Goal: Task Accomplishment & Management: Complete application form

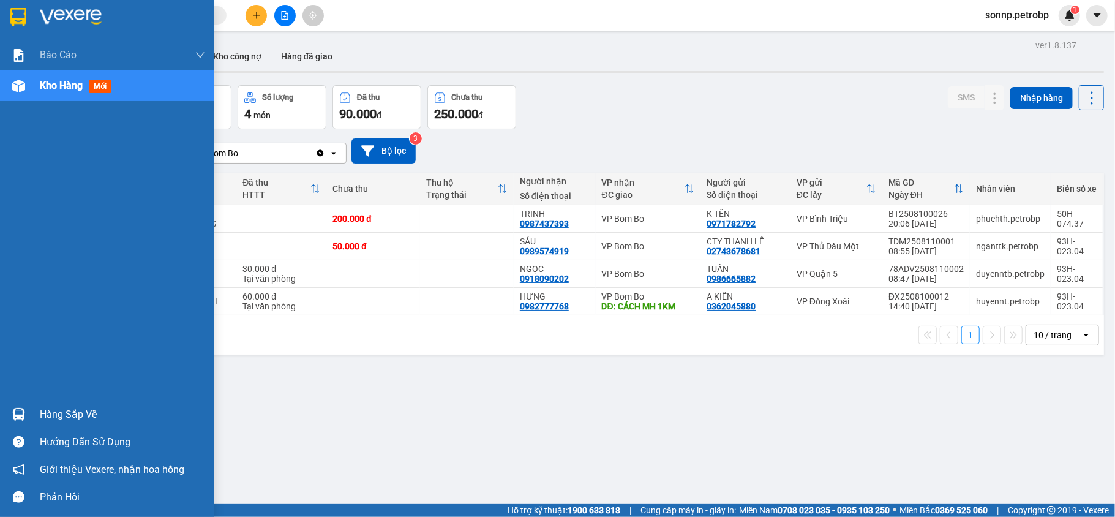
click at [64, 419] on div "Hàng sắp về" at bounding box center [122, 414] width 165 height 18
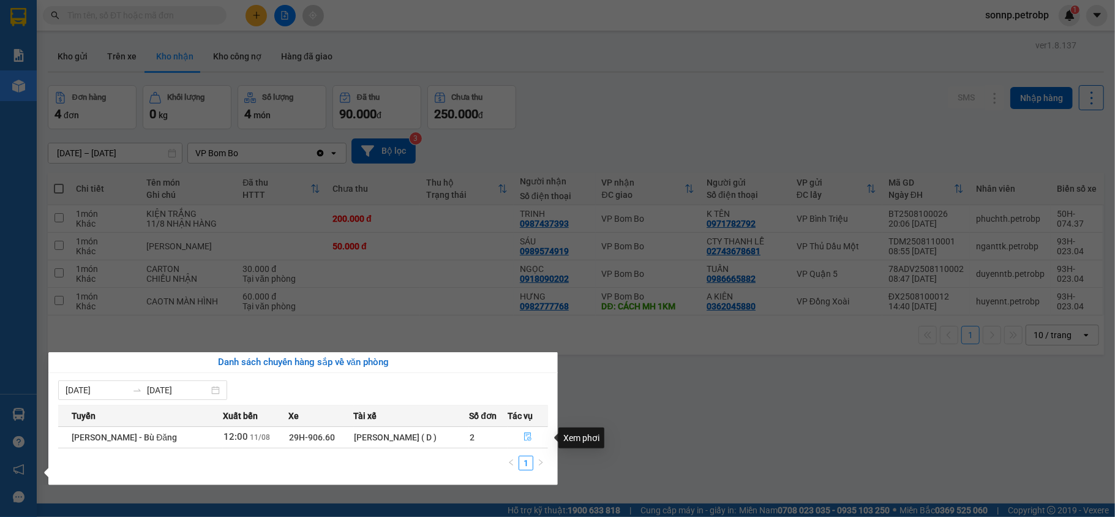
click at [526, 435] on icon "file-done" at bounding box center [527, 436] width 9 height 9
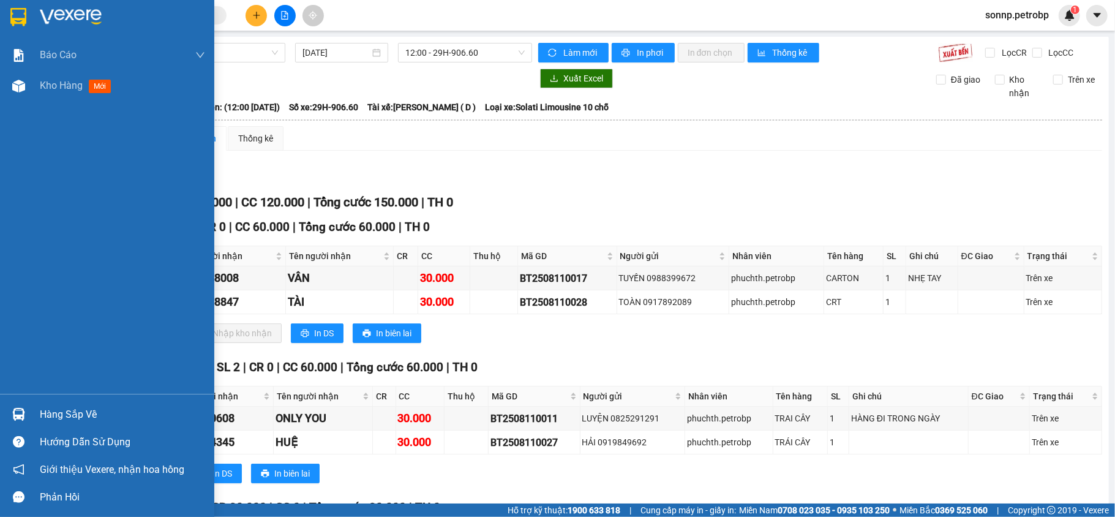
click at [25, 405] on div at bounding box center [18, 413] width 21 height 21
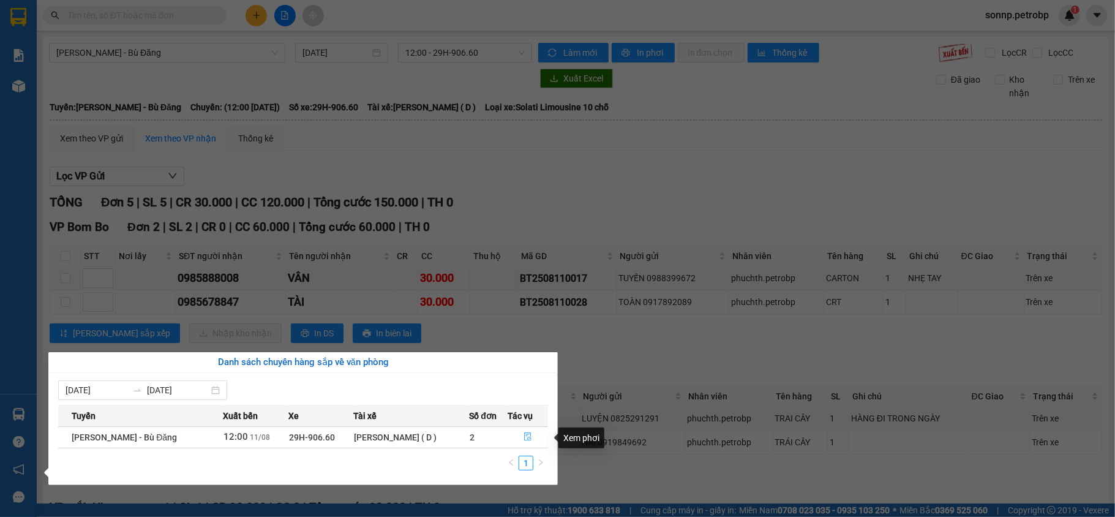
click at [525, 432] on icon "file-done" at bounding box center [527, 436] width 9 height 9
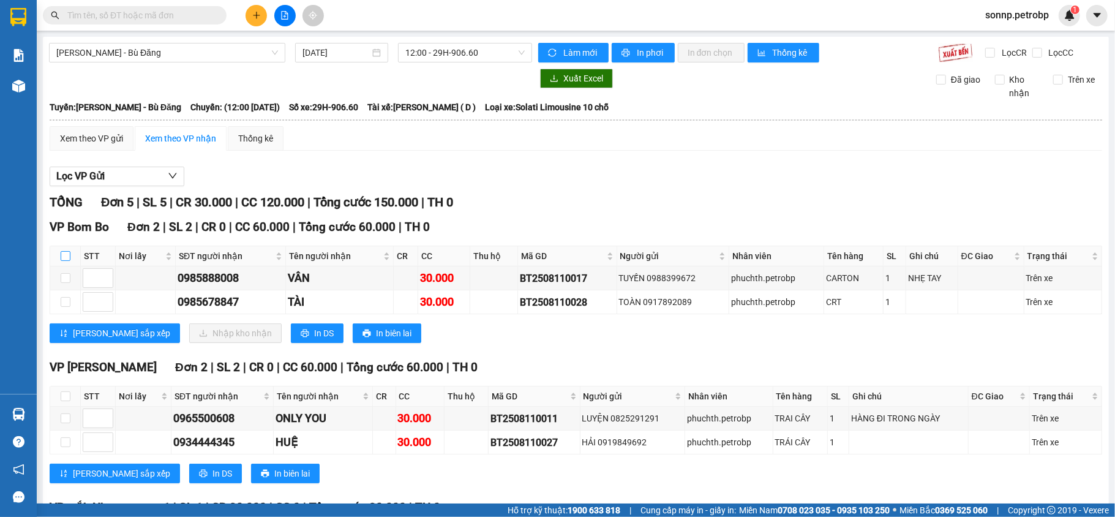
click at [69, 260] on input "checkbox" at bounding box center [66, 256] width 10 height 10
checkbox input "true"
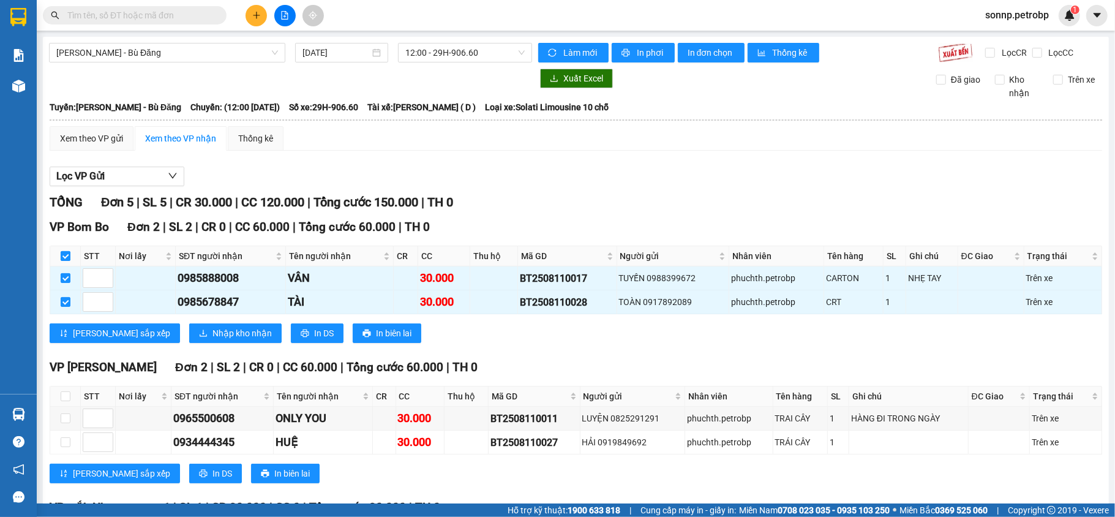
checkbox input "true"
click at [212, 334] on span "Nhập kho nhận" at bounding box center [241, 332] width 59 height 13
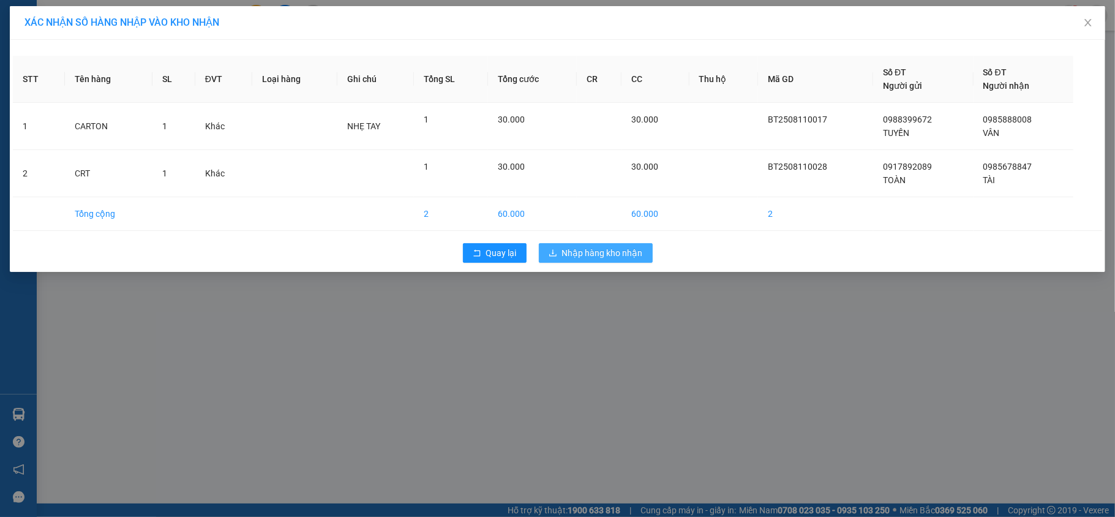
click at [578, 263] on button "Nhập hàng kho nhận" at bounding box center [596, 253] width 114 height 20
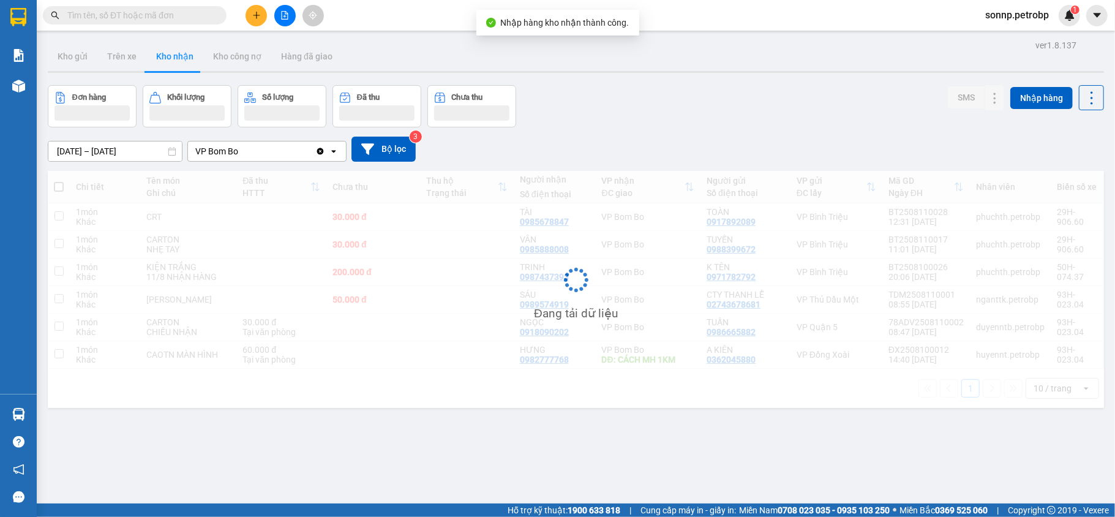
click at [588, 255] on div "Đang tải dữ liệu" at bounding box center [576, 289] width 1056 height 237
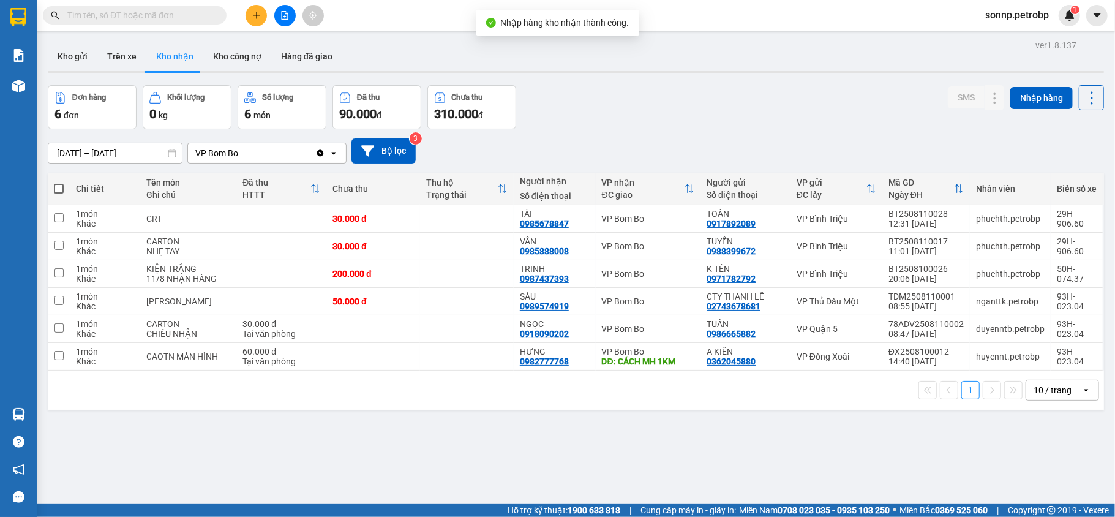
click at [528, 430] on div "ver 1.8.137 Kho gửi Trên xe Kho nhận Kho công nợ Hàng đã giao Đơn hàng 6 đơn Kh…" at bounding box center [576, 295] width 1066 height 517
click at [73, 54] on button "Kho gửi" at bounding box center [73, 56] width 50 height 29
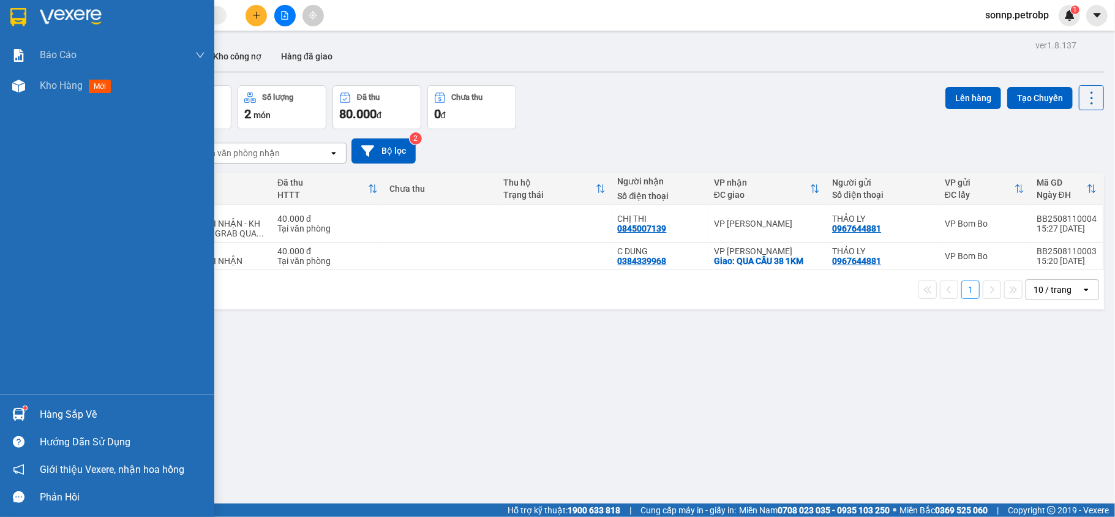
click at [15, 406] on div at bounding box center [18, 413] width 21 height 21
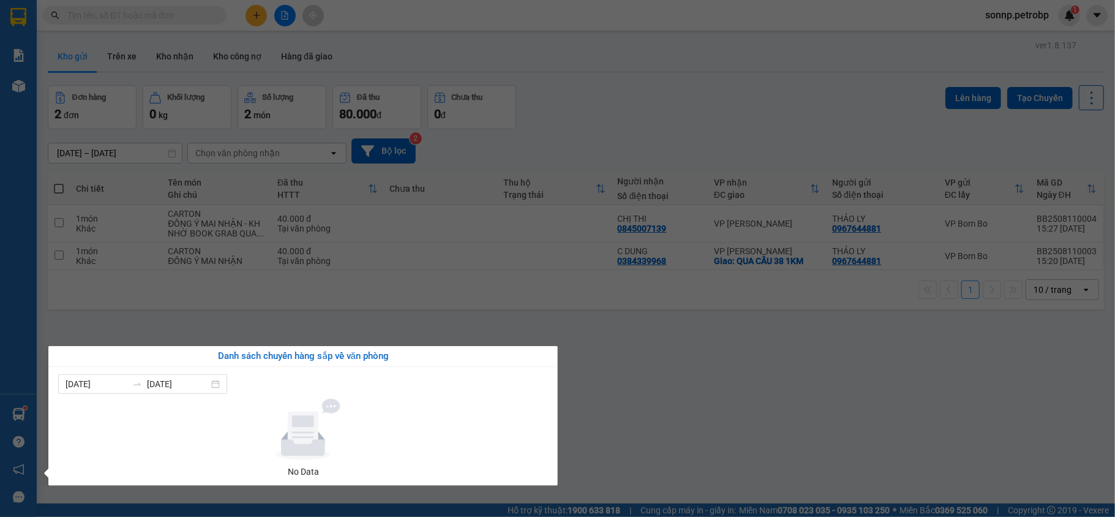
click at [20, 405] on div "Báo cáo BC tiền tận nơi (nhân viên) Báo cáo 1 (nv): Số tiền đã thu của văn phòn…" at bounding box center [18, 258] width 37 height 517
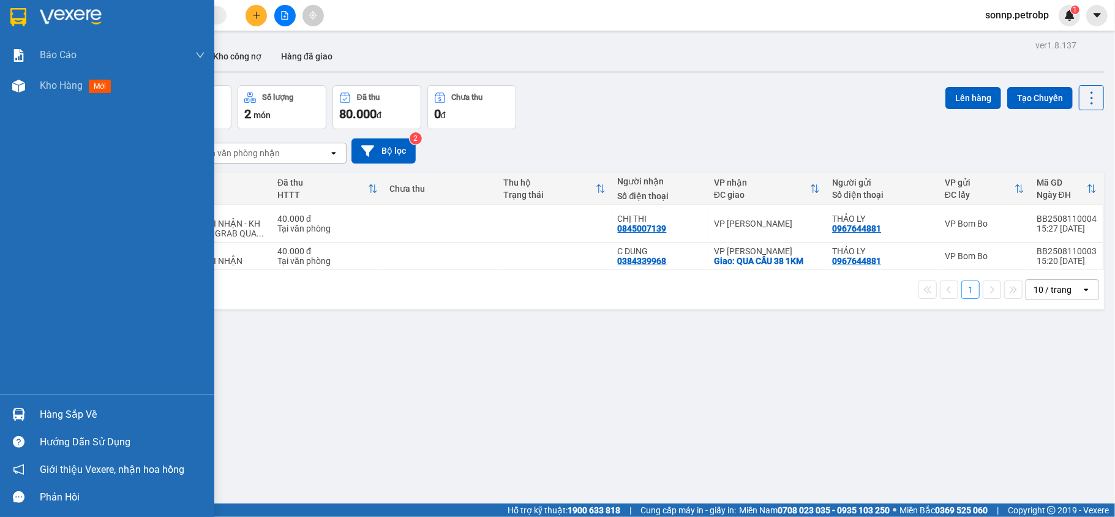
click at [20, 405] on div at bounding box center [18, 413] width 21 height 21
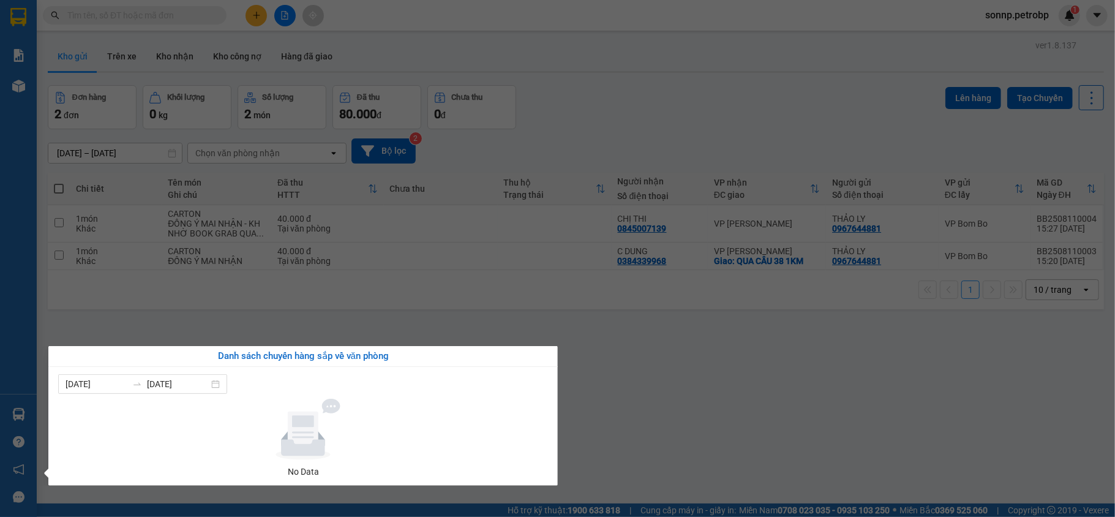
click at [20, 405] on div "Báo cáo BC tiền tận nơi (nhân viên) Báo cáo 1 (nv): Số tiền đã thu của văn phòn…" at bounding box center [18, 258] width 37 height 517
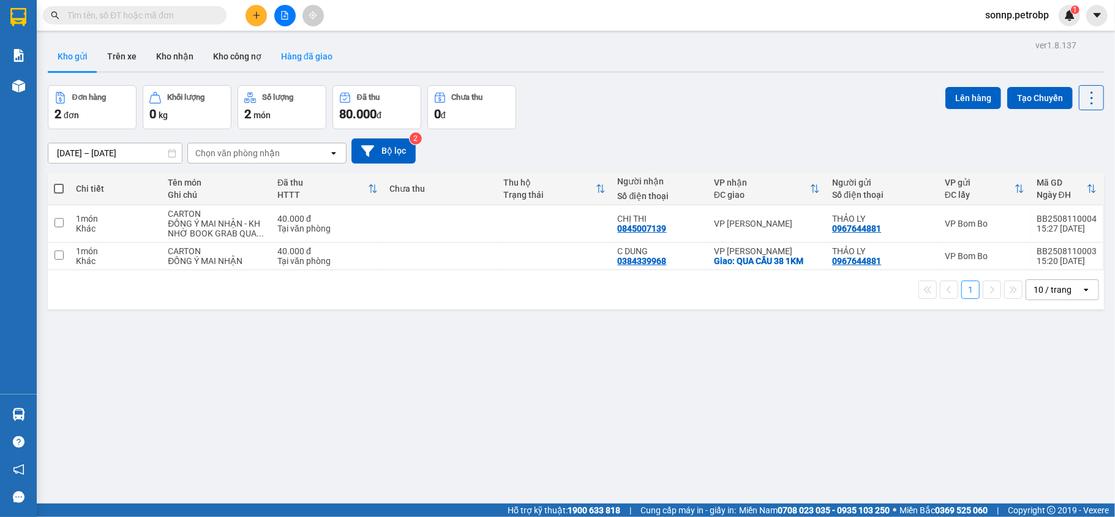
click at [294, 62] on button "Hàng đã giao" at bounding box center [306, 56] width 71 height 29
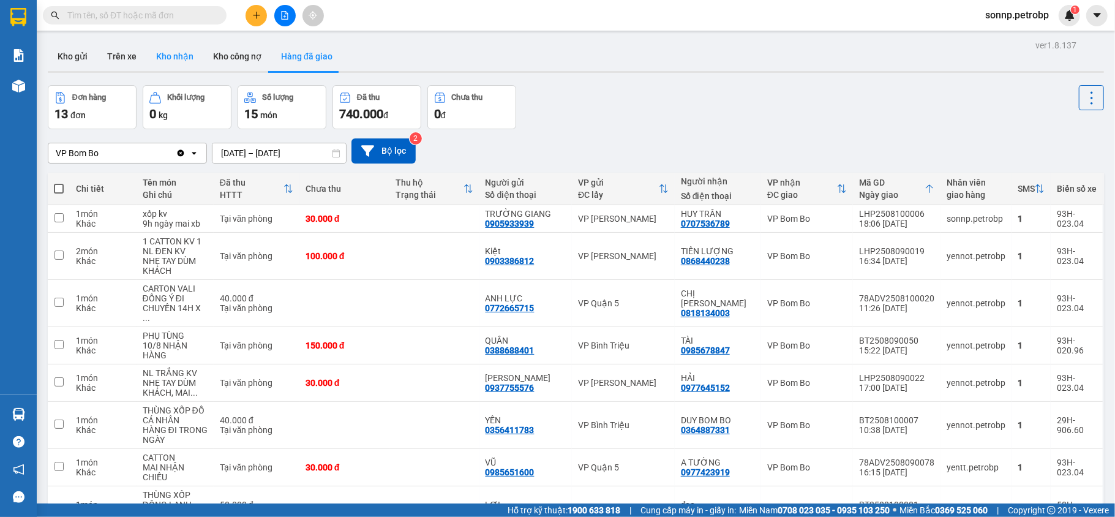
click at [146, 57] on button "Kho nhận" at bounding box center [174, 56] width 57 height 29
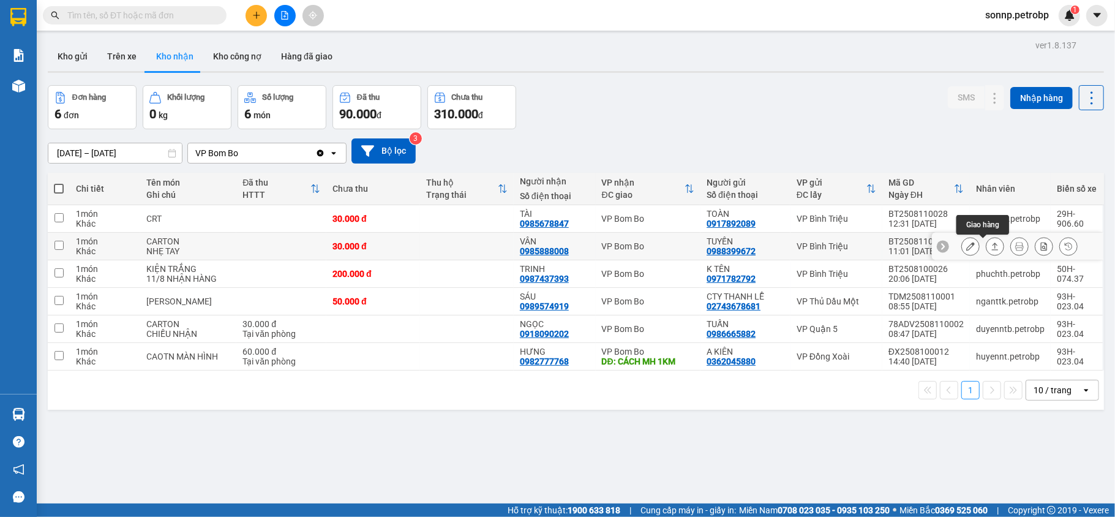
click at [990, 250] on icon at bounding box center [994, 246] width 9 height 9
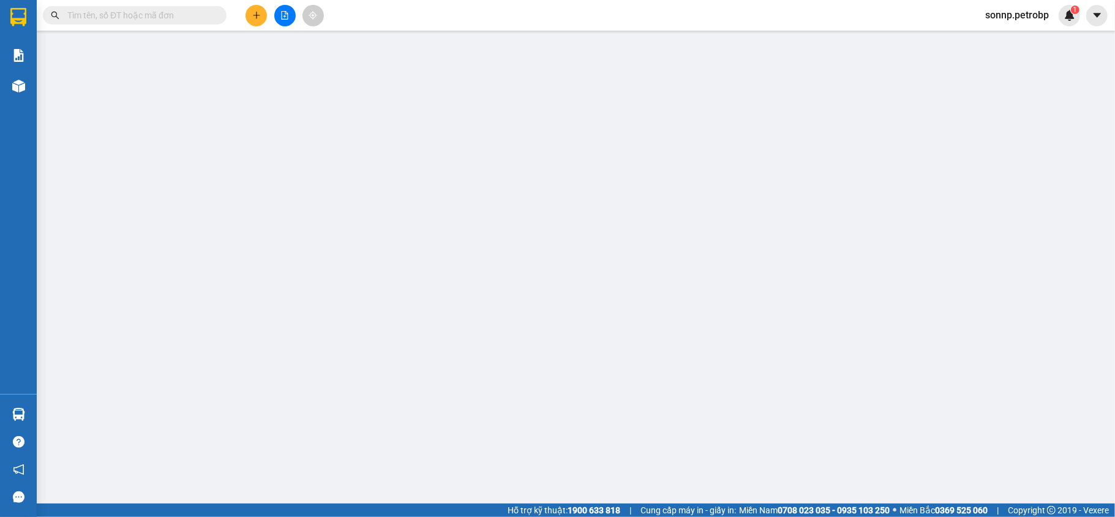
type input "0988399672"
type input "TUYẾN"
type input "0985888008"
type input "VÂN"
type input "30.000"
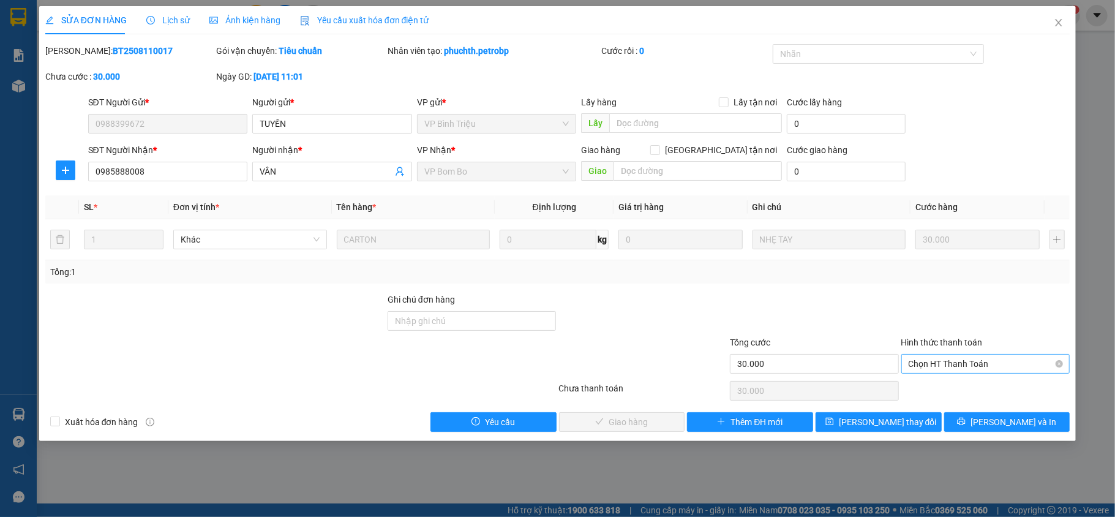
click at [965, 363] on span "Chọn HT Thanh Toán" at bounding box center [985, 363] width 154 height 18
click at [964, 391] on div "Tại văn phòng" at bounding box center [985, 389] width 154 height 13
type input "0"
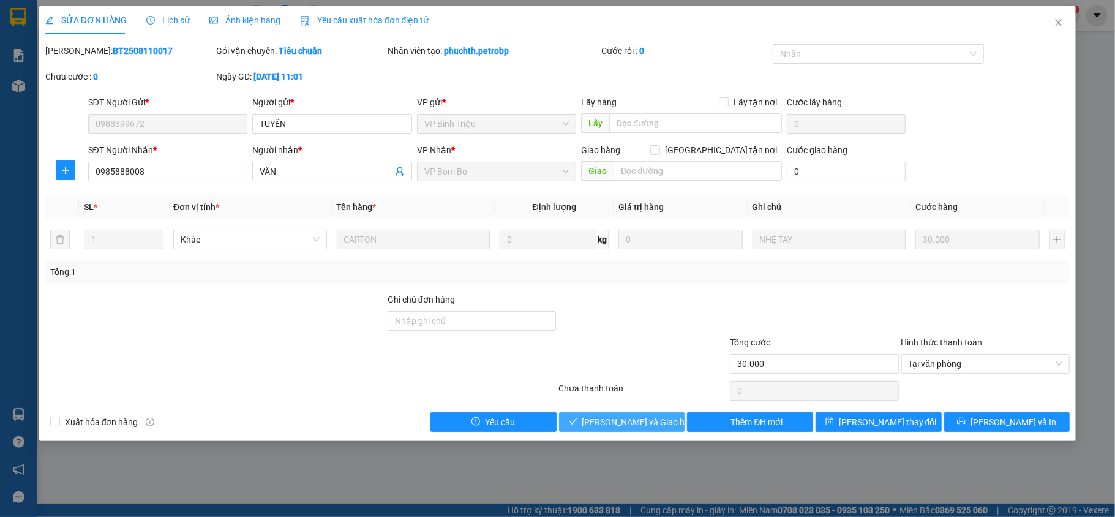
click at [638, 429] on span "[PERSON_NAME] và Giao hàng" at bounding box center [641, 421] width 118 height 13
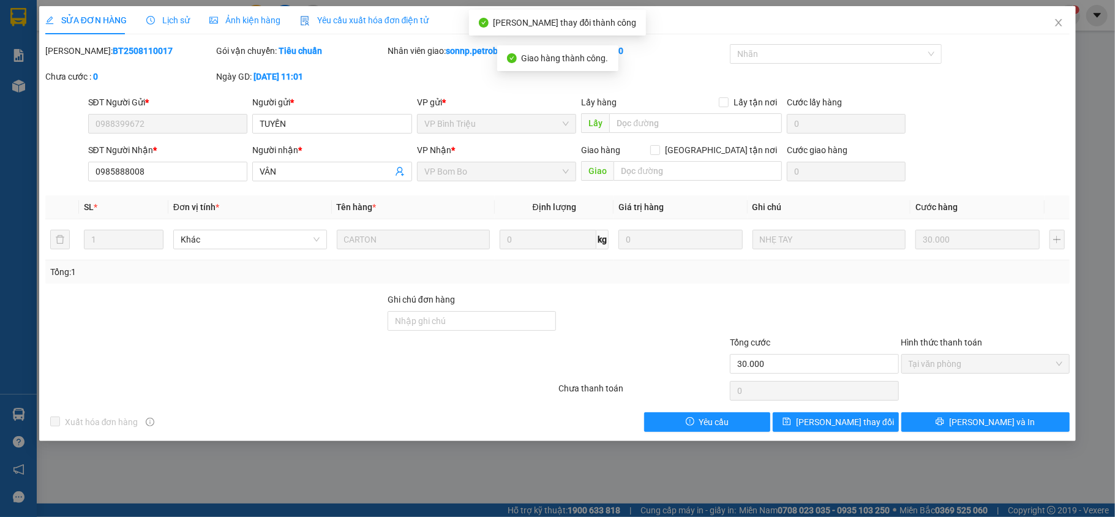
drag, startPoint x: 164, startPoint y: 53, endPoint x: 72, endPoint y: 47, distance: 92.0
click at [72, 47] on div "[PERSON_NAME]: BT2508110017" at bounding box center [129, 50] width 169 height 13
copy b "BT2508110017"
click at [1061, 17] on span "Close" at bounding box center [1058, 23] width 34 height 34
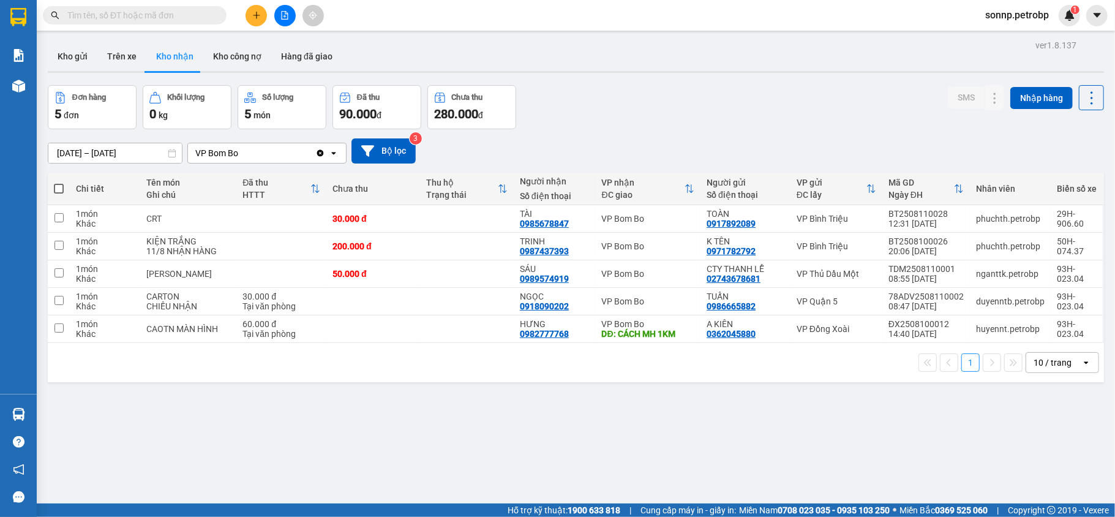
click at [659, 372] on div "1 10 / trang open" at bounding box center [576, 362] width 1046 height 21
click at [990, 245] on icon at bounding box center [994, 246] width 9 height 9
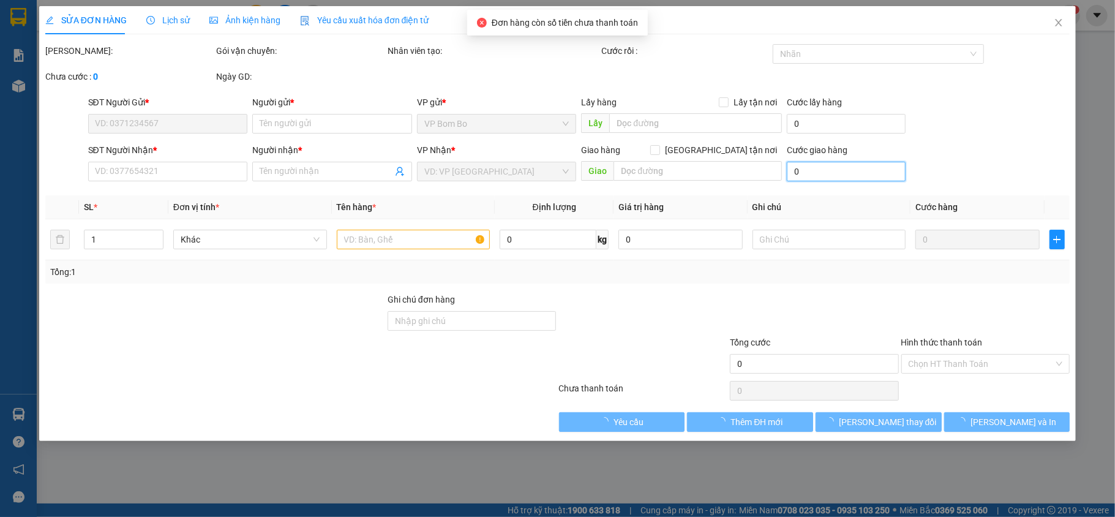
type input "0971782792"
type input "K TÊN"
type input "0987437393"
type input "TRINH"
type input "200.000"
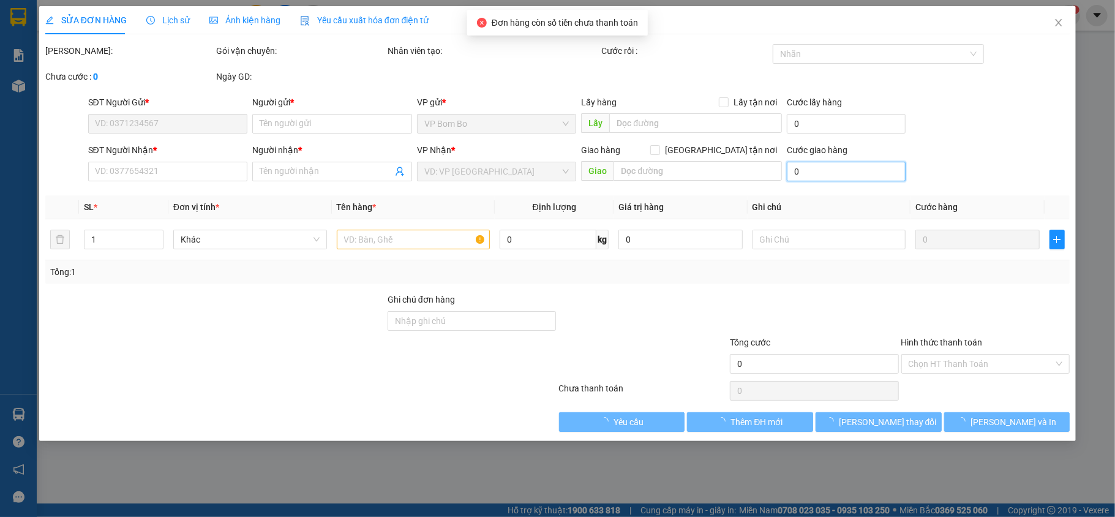
type input "200.000"
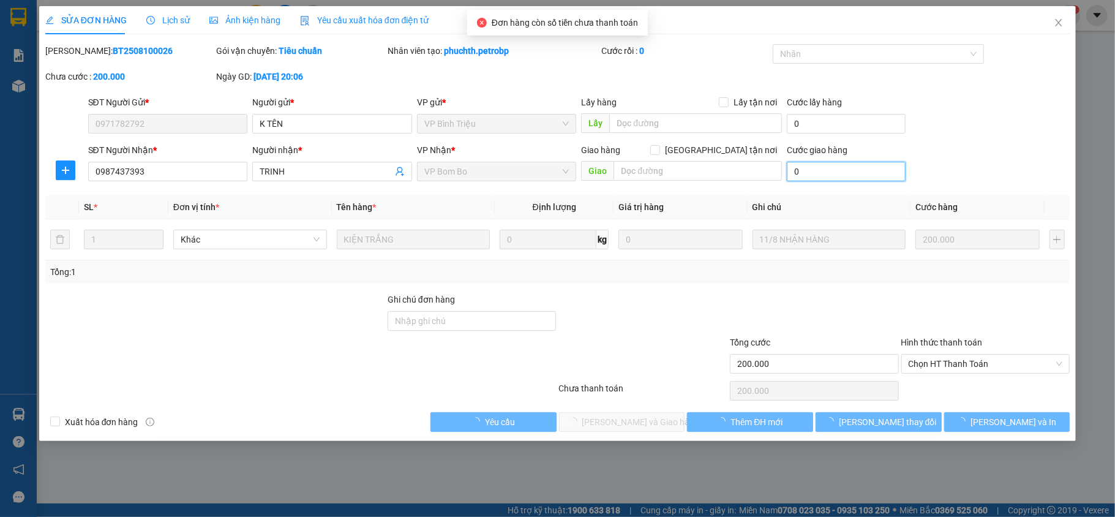
click at [807, 172] on input "0" at bounding box center [846, 172] width 118 height 20
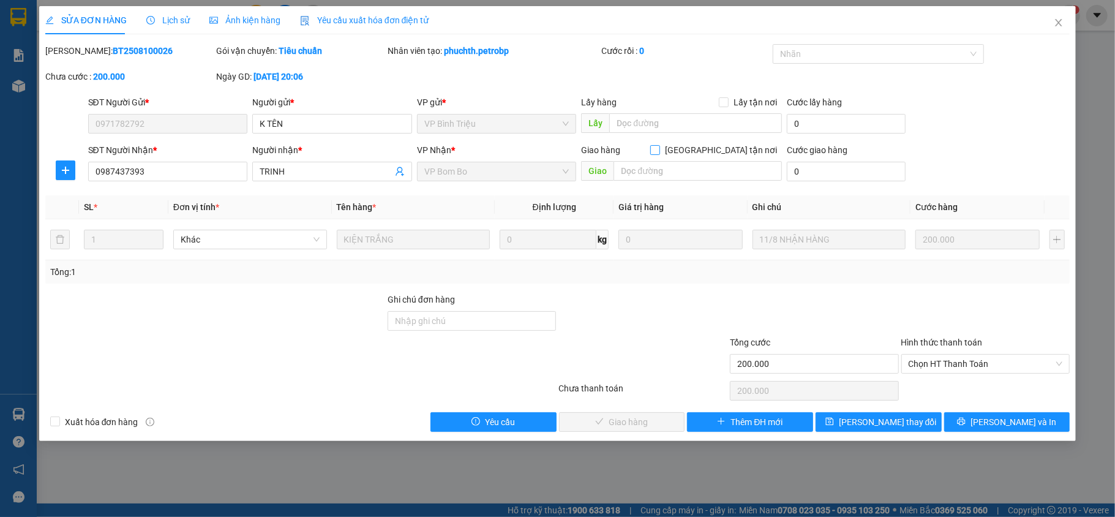
click at [659, 145] on input "[GEOGRAPHIC_DATA] tận nơi" at bounding box center [654, 149] width 9 height 9
checkbox input "true"
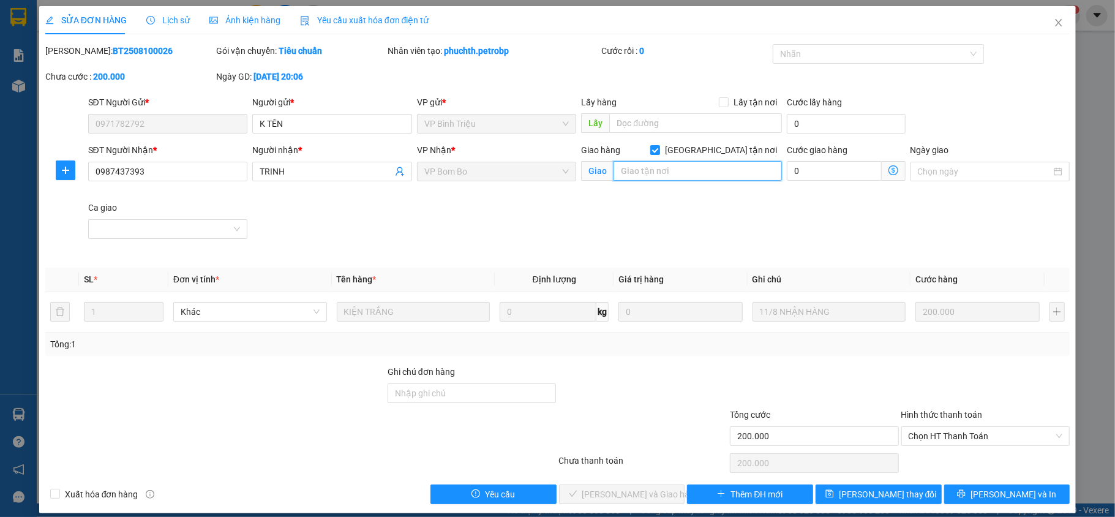
click at [711, 172] on input "text" at bounding box center [697, 171] width 168 height 20
type input "20000"
click at [750, 209] on div "SĐT Người Nhận * 0987437393 Người nhận * TRINH VP Nhận * VP Bom Bo Giao hàng Gi…" at bounding box center [579, 200] width 987 height 115
type input "NHÀ HÀNG BA THÀNH BB"
click at [804, 167] on input "0" at bounding box center [834, 171] width 94 height 20
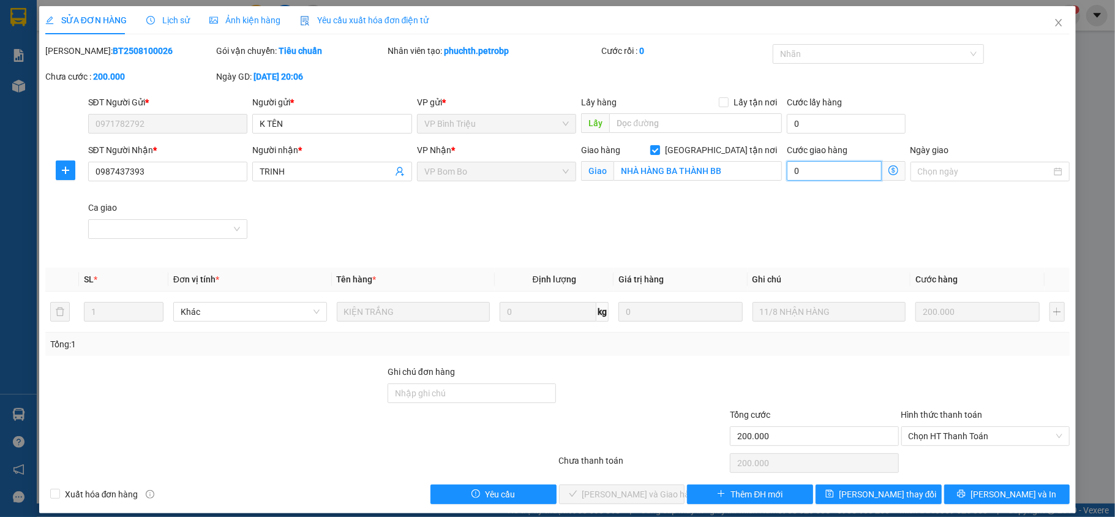
type input "200.002"
type input "20"
type input "200.020"
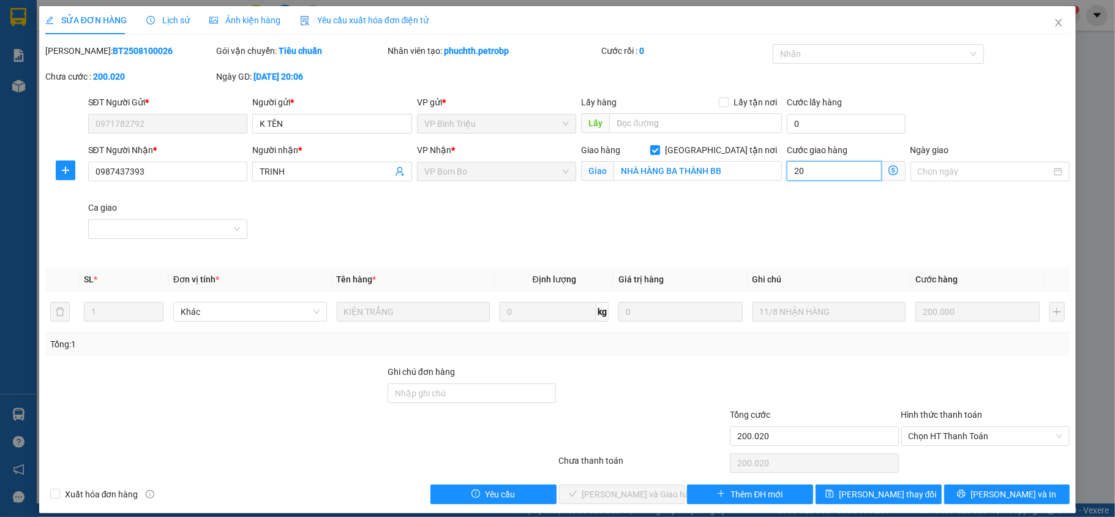
type input "200.200"
type input "200"
type input "202.000"
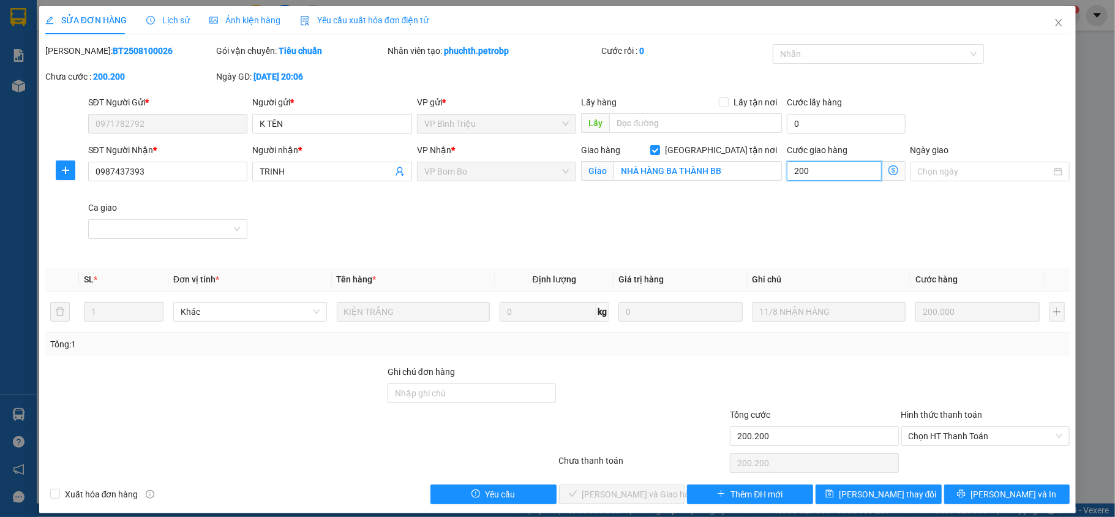
type input "2.000"
type input "220.000"
type input "20.000"
type input "220.000"
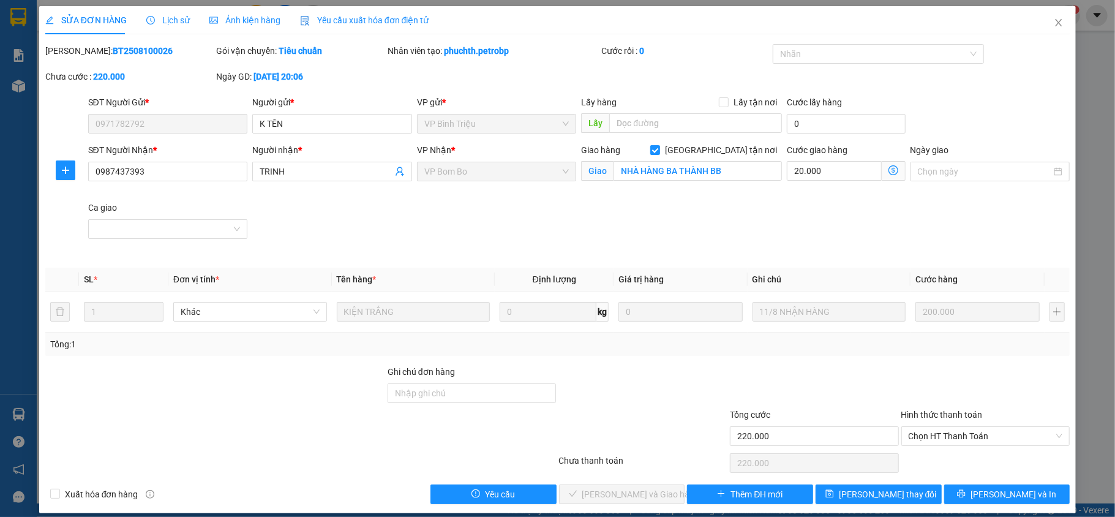
type input "220.000"
type input "20.000"
click at [750, 233] on div "SĐT Người Nhận * 0987437393 Người nhận * TRINH VP Nhận * VP Bom Bo Giao hàng Gi…" at bounding box center [579, 200] width 987 height 115
click at [978, 175] on input "Ngày giao" at bounding box center [985, 171] width 134 height 13
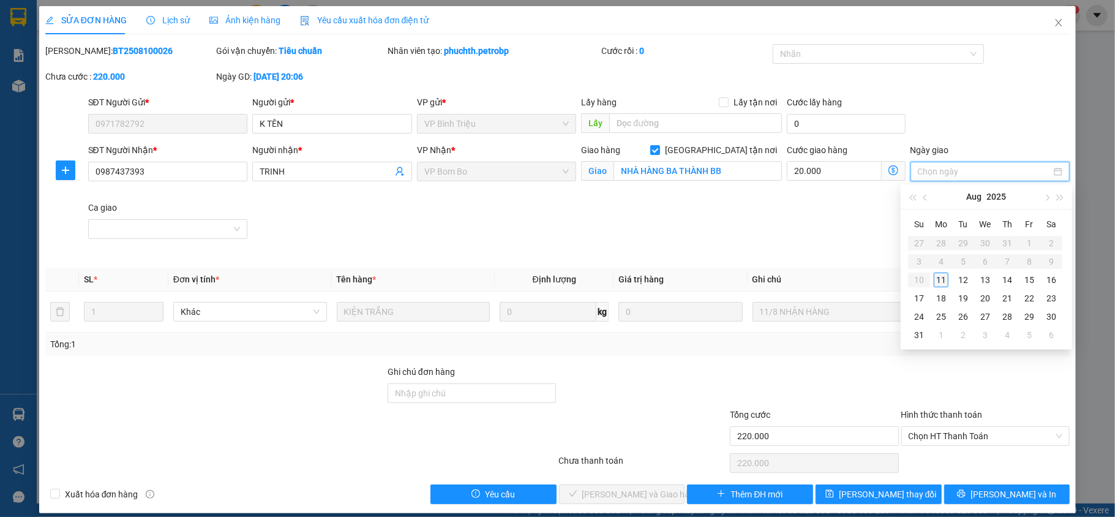
type input "[DATE]"
click at [937, 278] on div "11" at bounding box center [941, 279] width 15 height 15
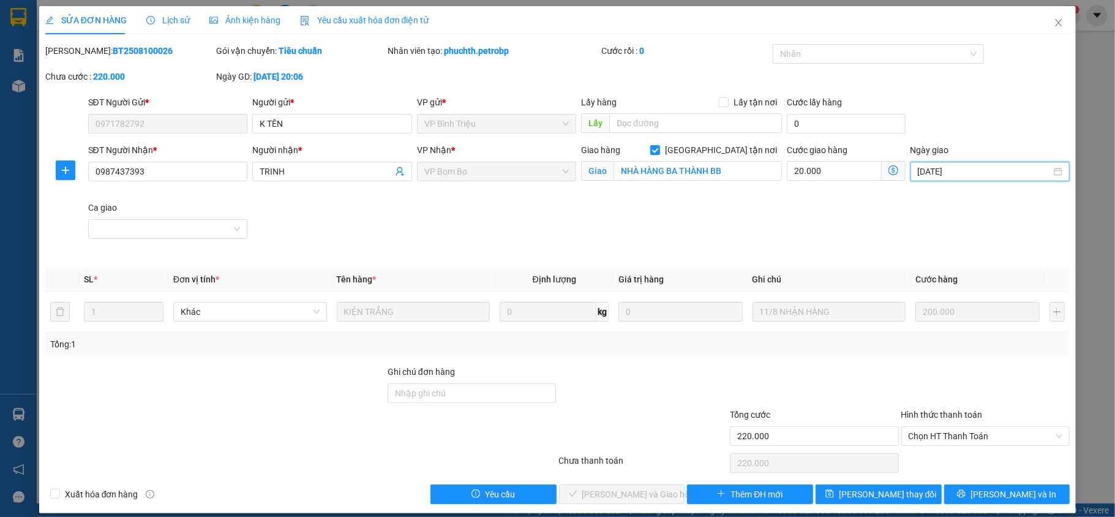
click at [801, 233] on div "SĐT Người Nhận * 0987437393 Người nhận * TRINH VP Nhận * VP Bom Bo Giao hàng Gi…" at bounding box center [579, 200] width 987 height 115
click at [979, 438] on span "Chọn HT Thanh Toán" at bounding box center [985, 436] width 154 height 18
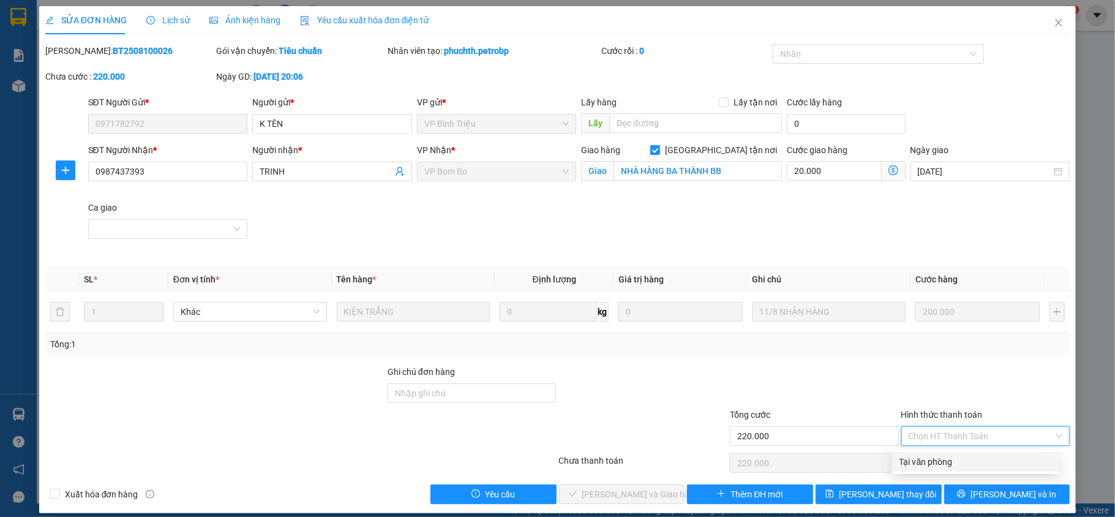
click at [965, 459] on div "Tại văn phòng" at bounding box center [975, 461] width 152 height 13
type input "0"
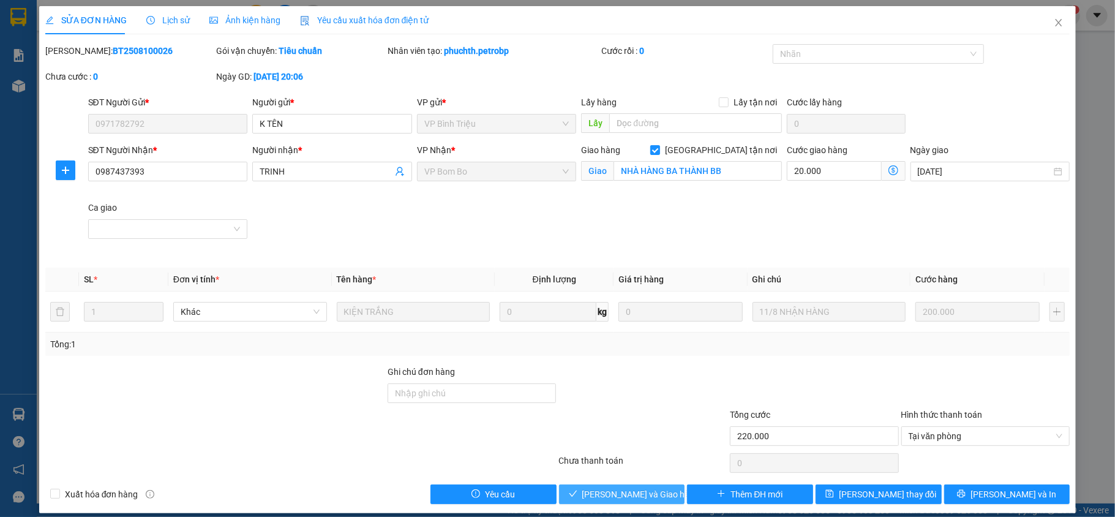
click at [588, 495] on span "[PERSON_NAME] và Giao hàng" at bounding box center [641, 493] width 118 height 13
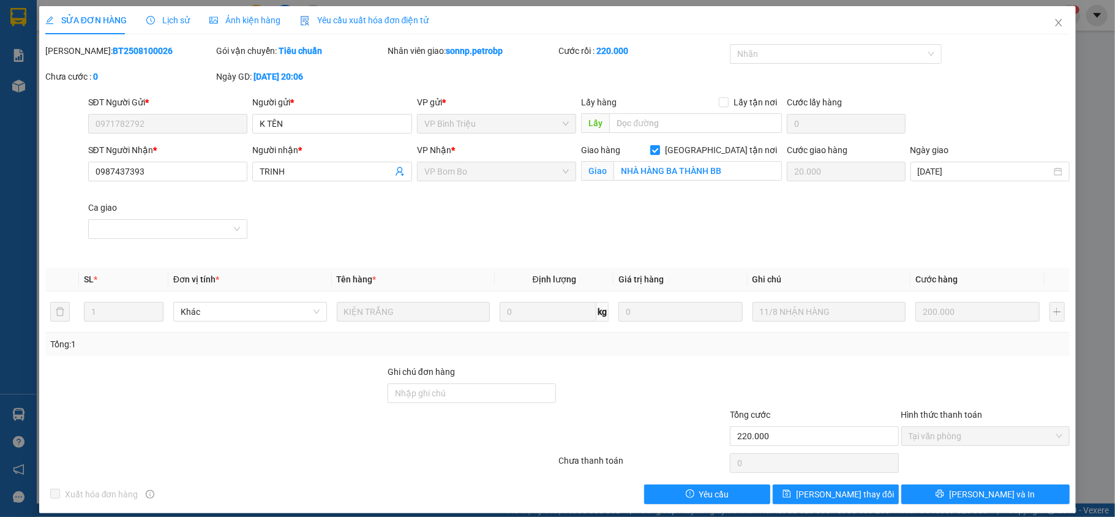
drag, startPoint x: 149, startPoint y: 58, endPoint x: 75, endPoint y: 51, distance: 74.9
click at [75, 51] on div "[PERSON_NAME]: BT2508100026" at bounding box center [129, 57] width 171 height 26
copy b "BT2508100026"
click at [1041, 22] on span "Close" at bounding box center [1058, 23] width 34 height 34
